Goal: Task Accomplishment & Management: Manage account settings

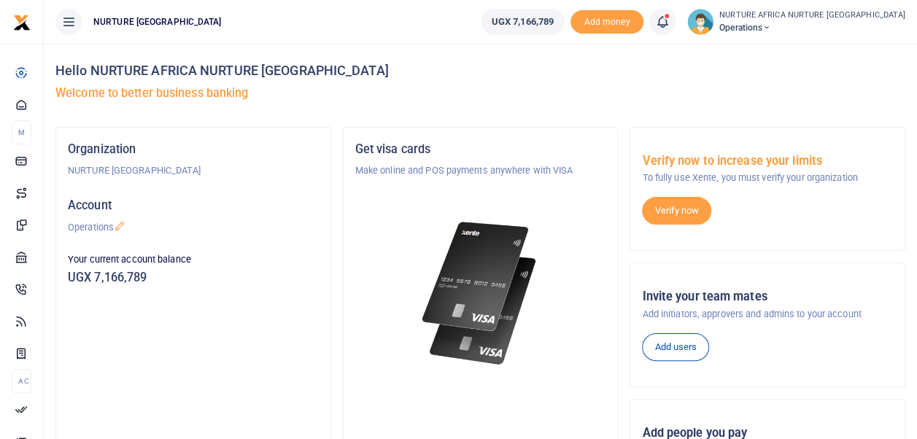
click at [670, 28] on icon at bounding box center [662, 22] width 15 height 16
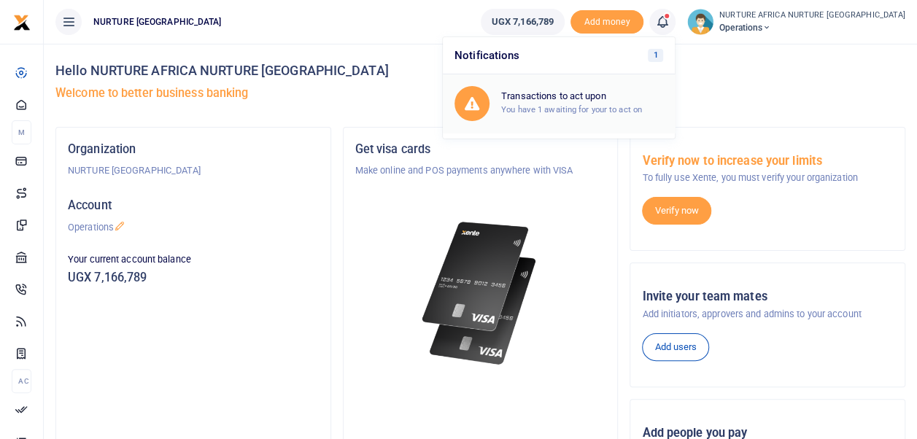
click at [630, 114] on small "You have 1 awaiting for your to act on" at bounding box center [571, 109] width 141 height 10
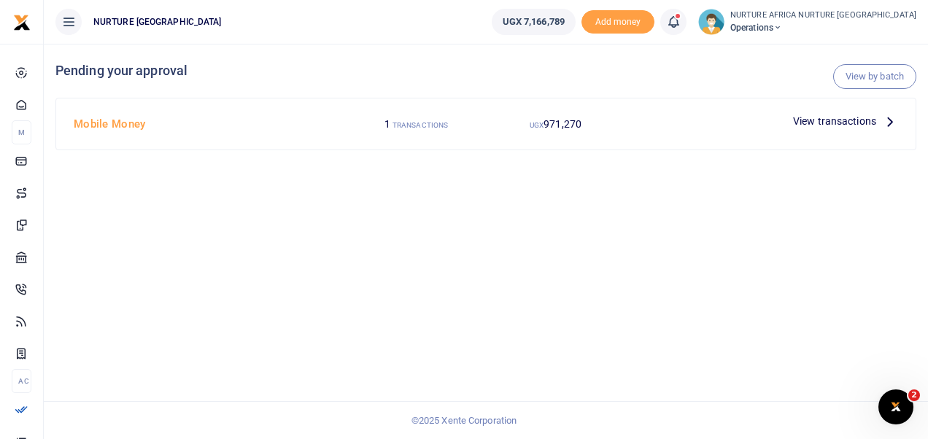
click at [819, 123] on span "View transactions" at bounding box center [834, 121] width 83 height 16
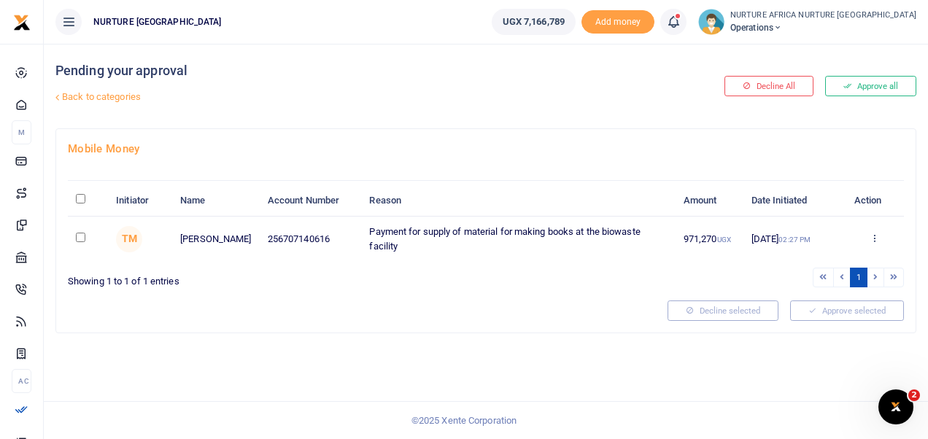
click at [83, 236] on input "checkbox" at bounding box center [80, 237] width 9 height 9
checkbox input "true"
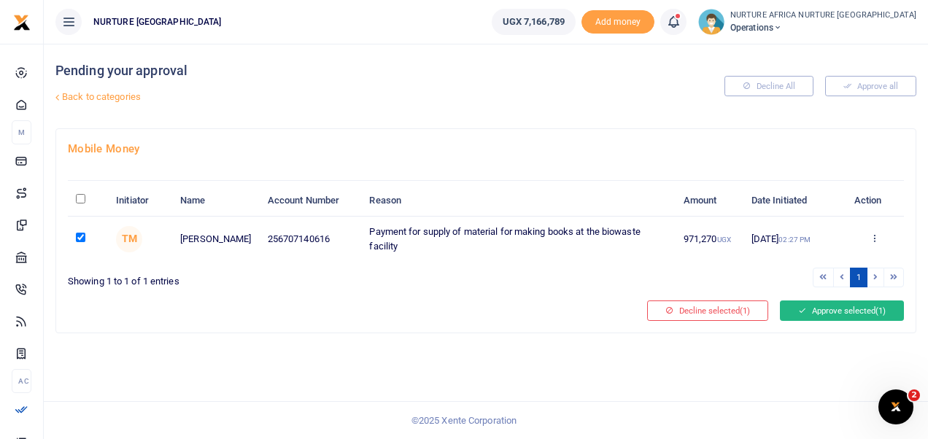
click at [825, 309] on button "Approve selected (1)" at bounding box center [842, 311] width 124 height 20
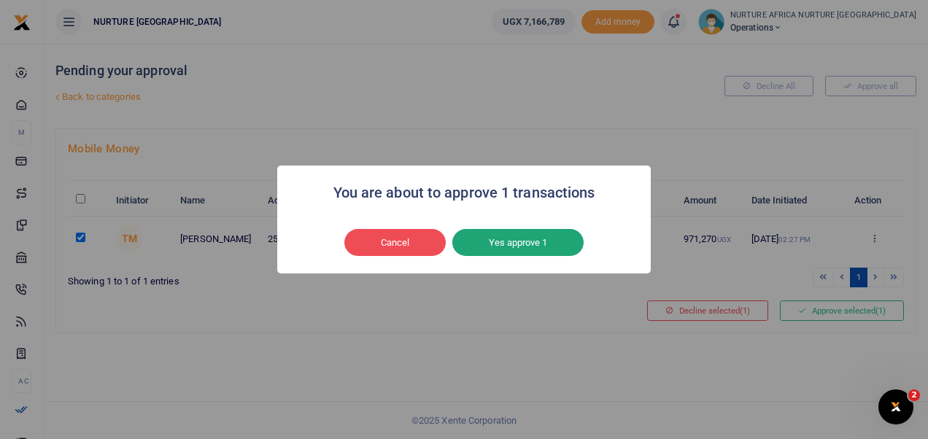
click at [504, 247] on button "Yes approve 1" at bounding box center [517, 243] width 131 height 28
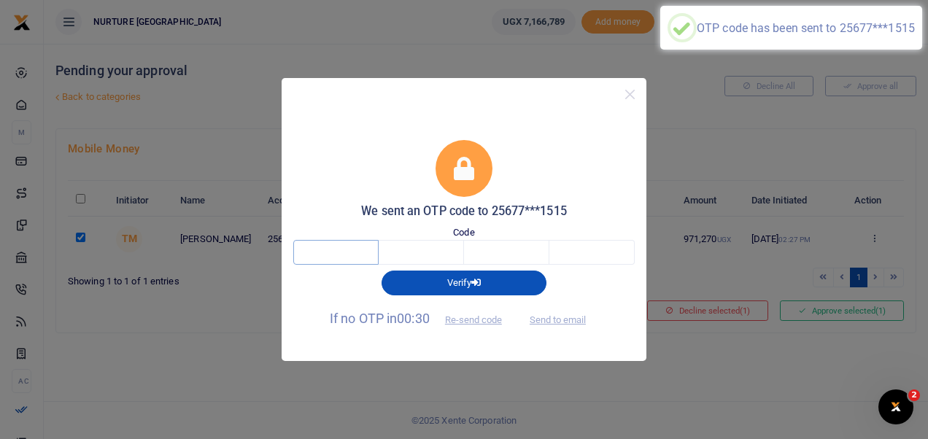
click at [355, 256] on input "text" at bounding box center [335, 252] width 85 height 25
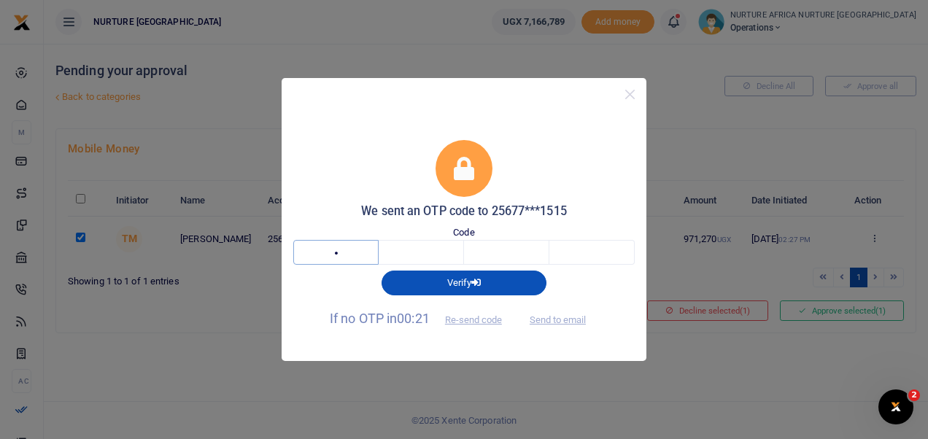
type input "4"
type input "7"
type input "1"
type input "7"
